Goal: Find specific page/section: Find specific page/section

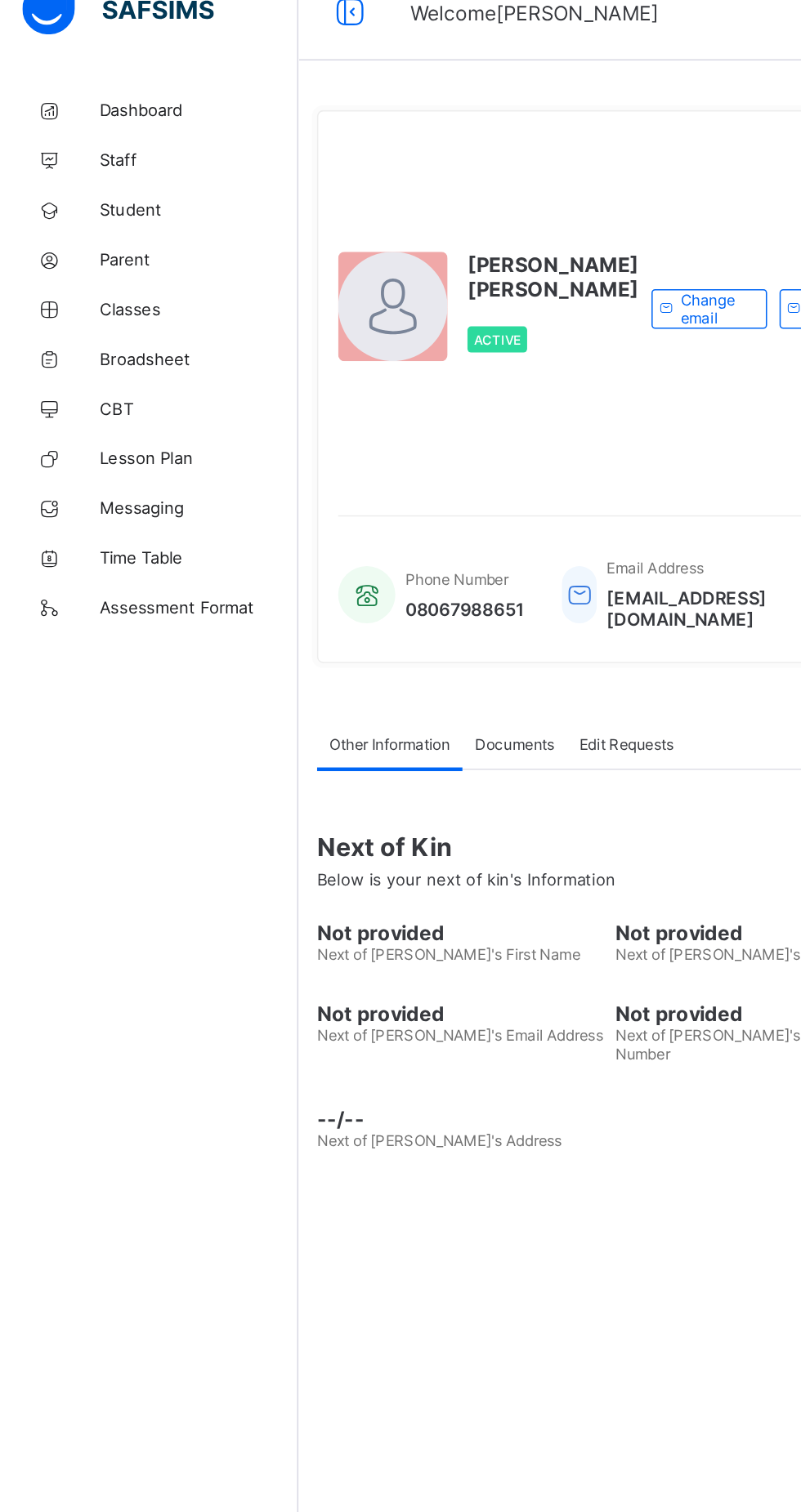
click at [103, 233] on span "Classes" at bounding box center [130, 228] width 130 height 13
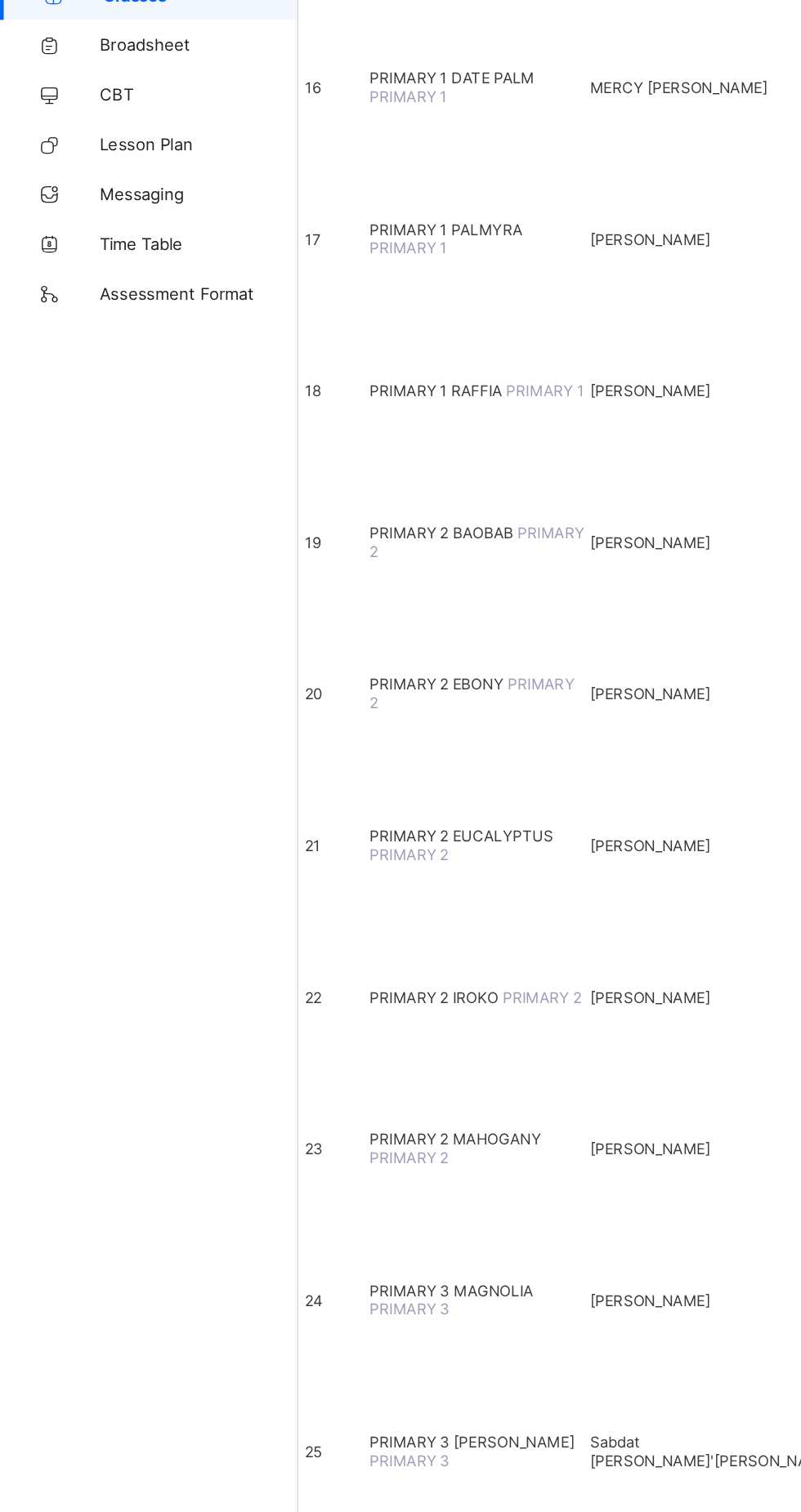
scroll to position [1533, 0]
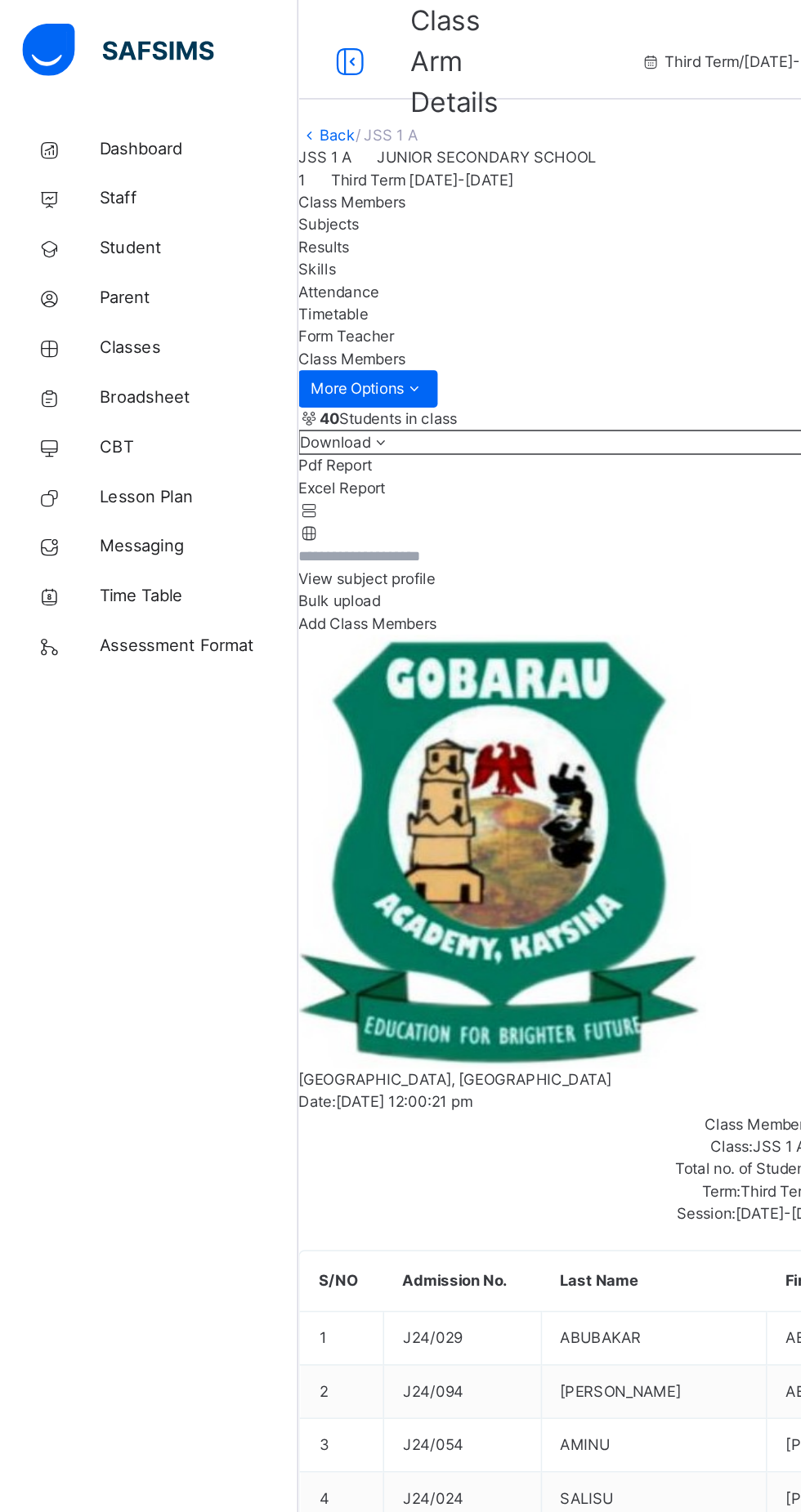
click at [233, 94] on link "Back" at bounding box center [221, 88] width 24 height 12
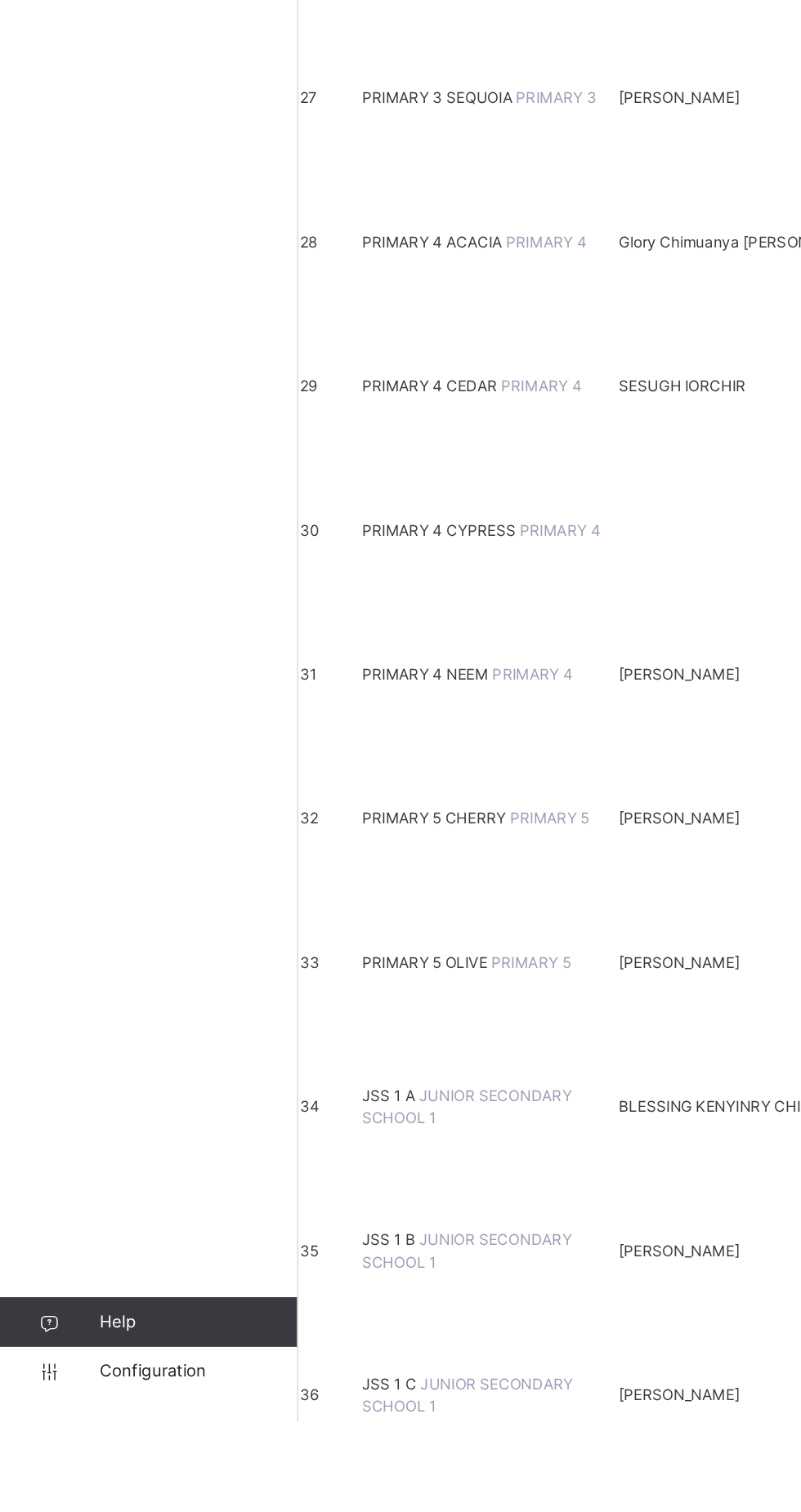
scroll to position [2135, 0]
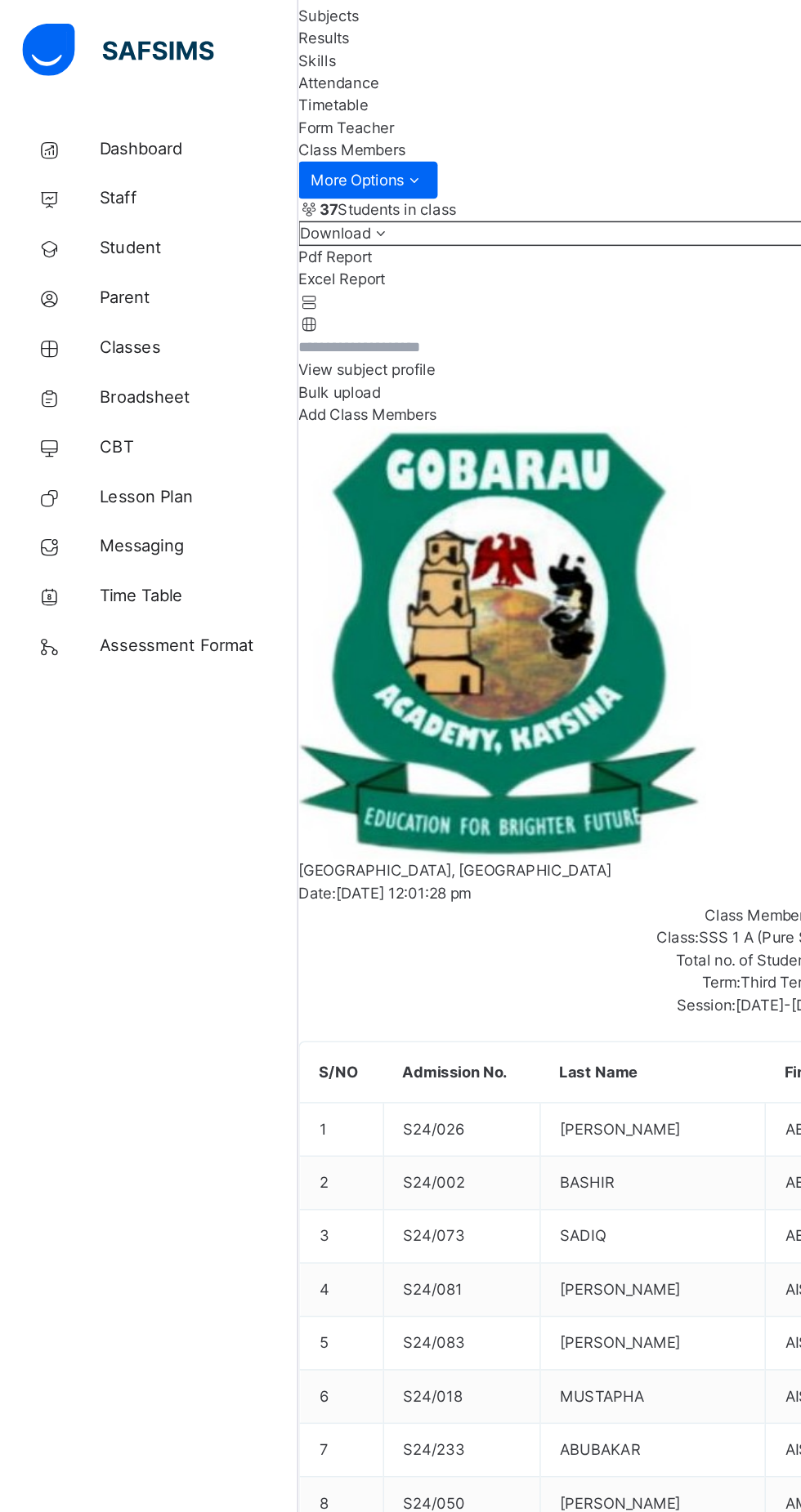
scroll to position [150, 0]
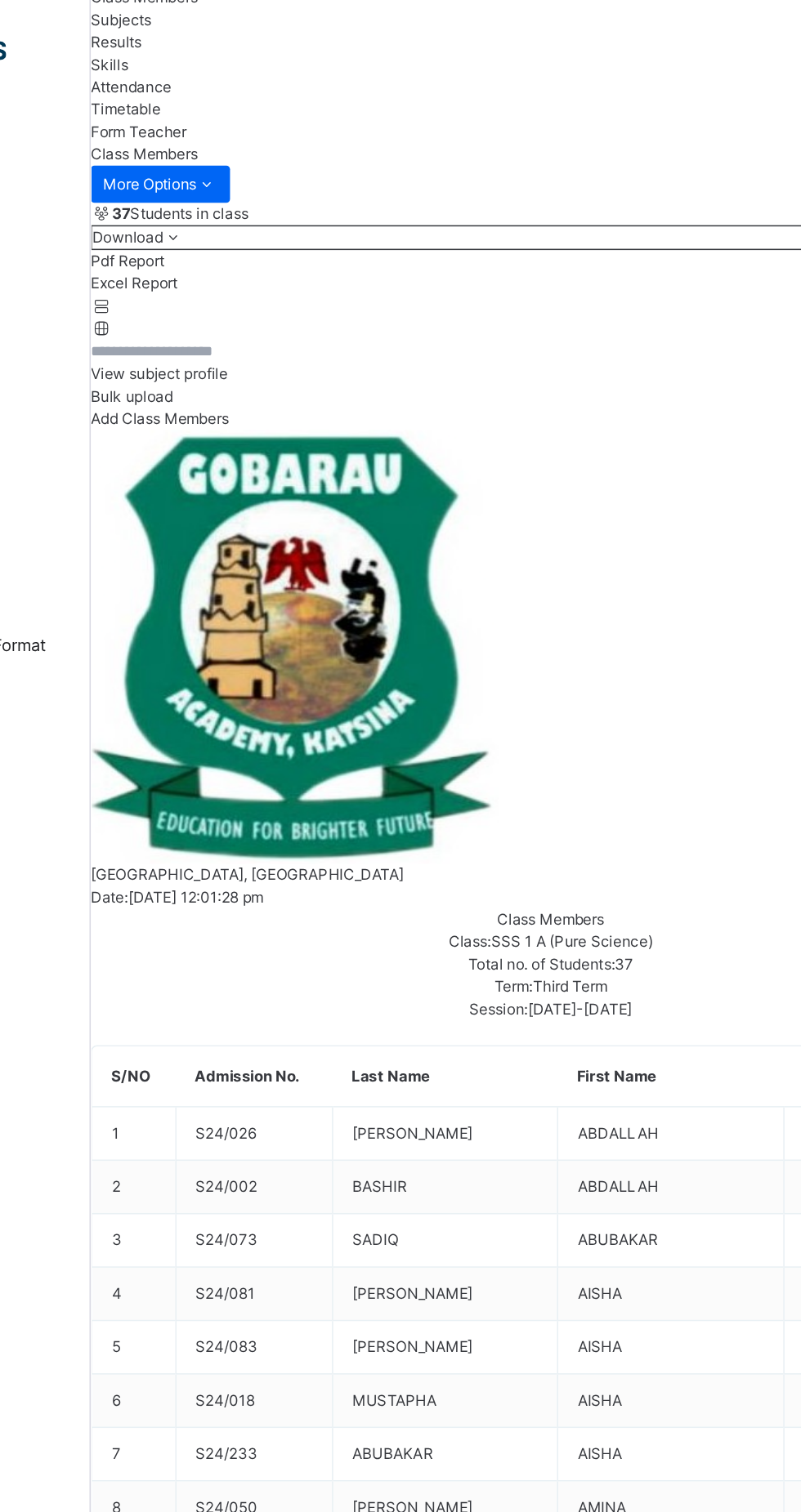
click at [414, 35] on div "Results" at bounding box center [498, 27] width 604 height 15
